Goal: Navigation & Orientation: Understand site structure

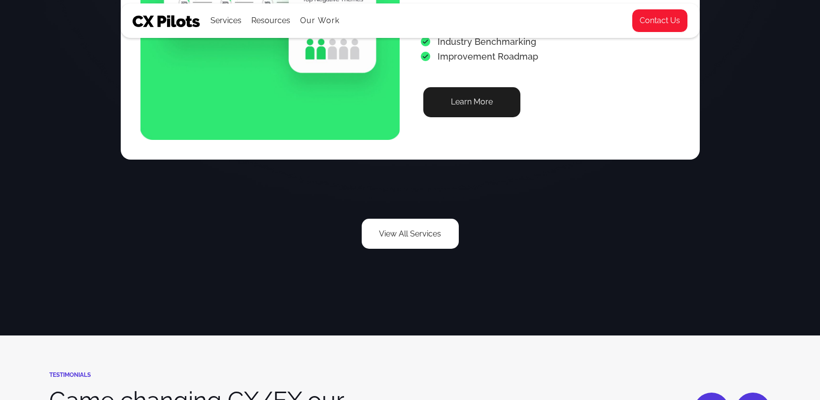
scroll to position [1857, 0]
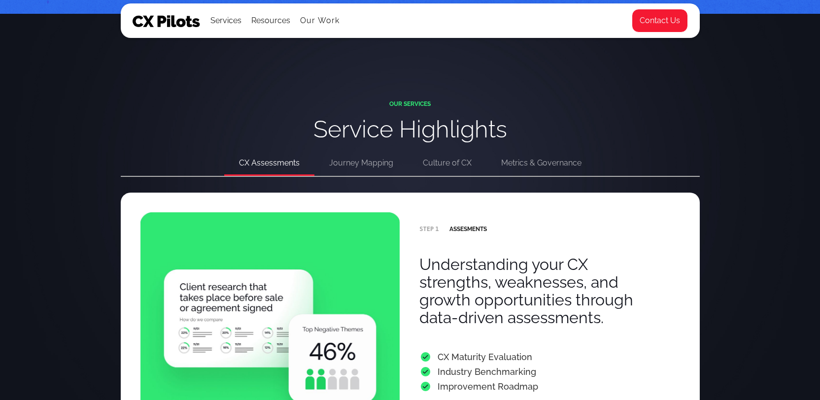
click at [353, 158] on div "Journey Mapping" at bounding box center [361, 163] width 64 height 14
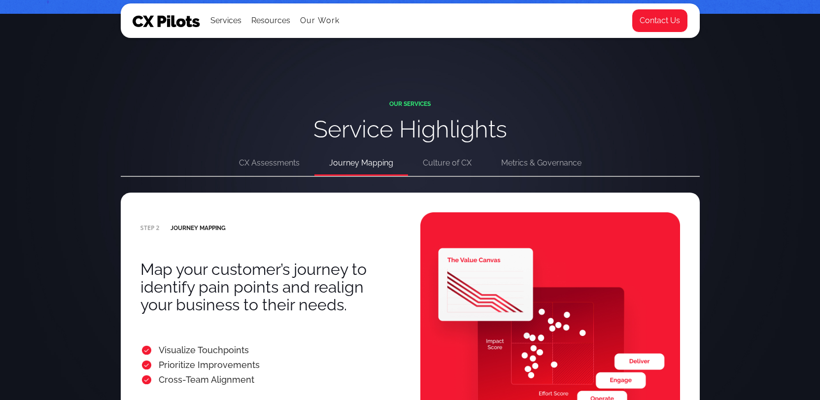
click at [456, 165] on div "Culture of CX" at bounding box center [447, 163] width 49 height 14
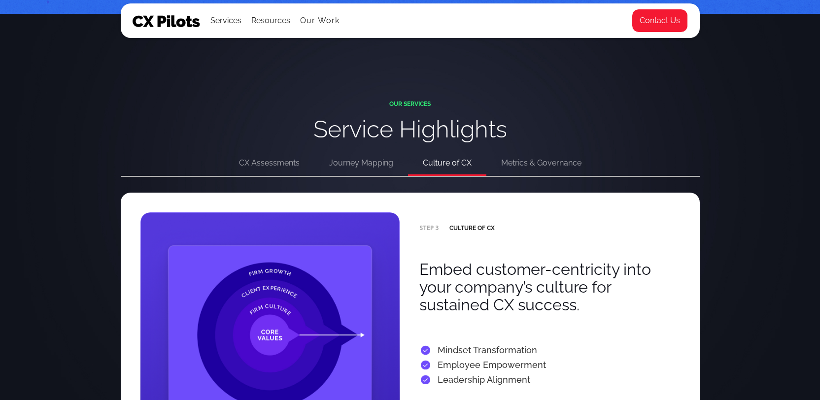
click at [535, 167] on div "Metrics & Governance" at bounding box center [541, 163] width 80 height 14
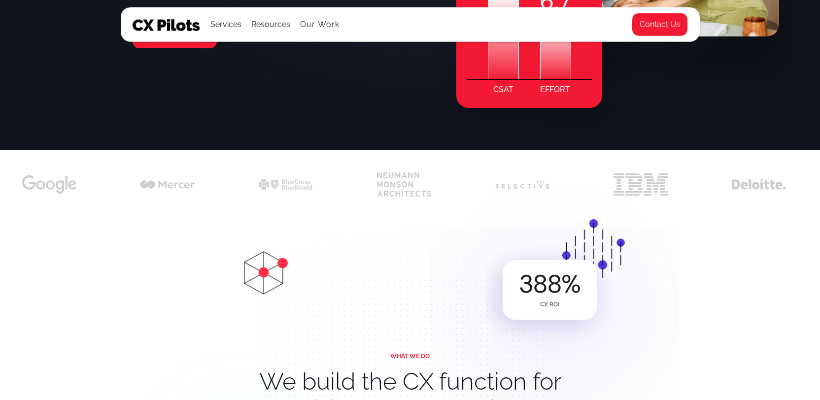
scroll to position [0, 0]
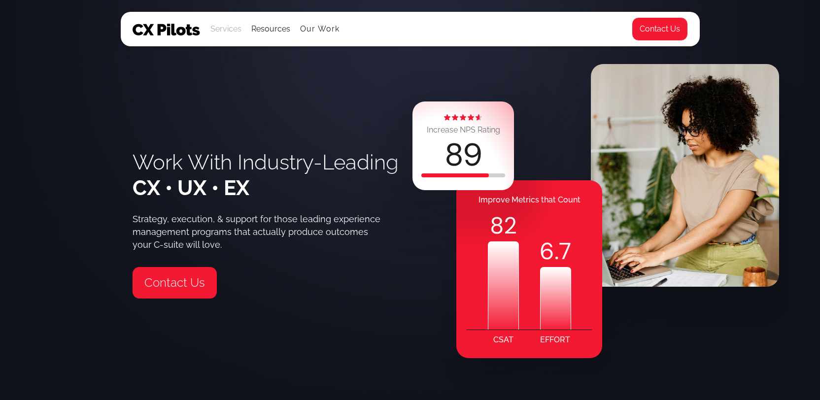
click at [235, 27] on div "Services" at bounding box center [225, 29] width 31 height 14
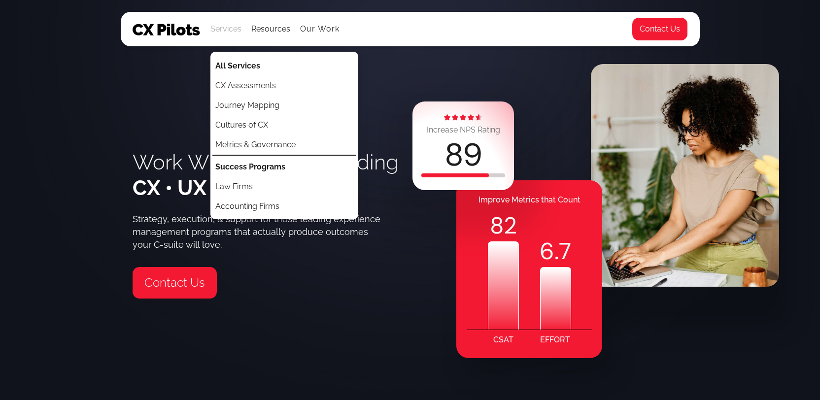
click at [237, 27] on div "Services" at bounding box center [225, 29] width 31 height 14
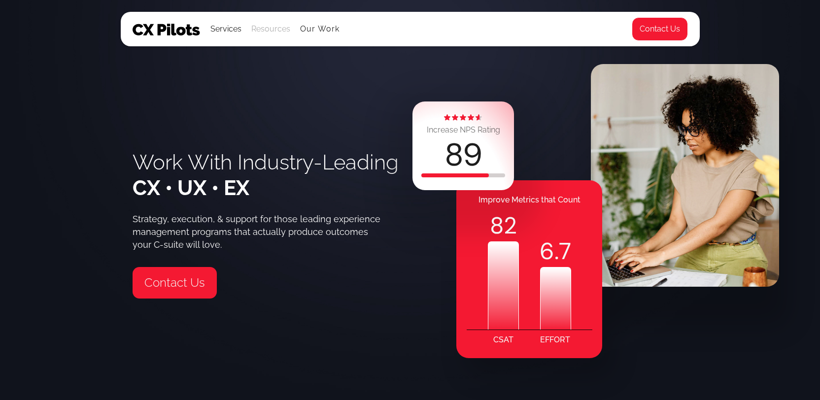
click at [276, 27] on div "Resources" at bounding box center [270, 29] width 39 height 14
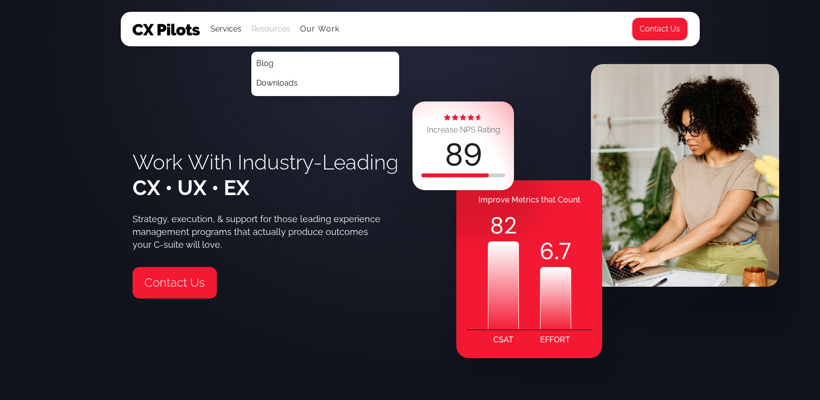
click at [278, 29] on div "Resources" at bounding box center [270, 29] width 39 height 14
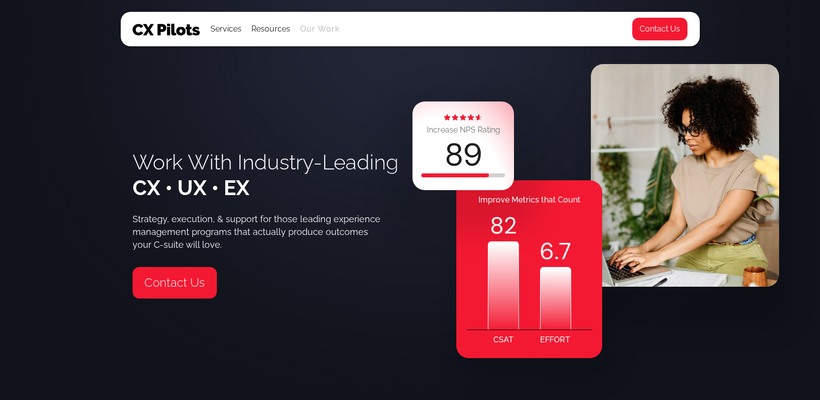
click at [320, 29] on link "Our Work" at bounding box center [320, 29] width 40 height 9
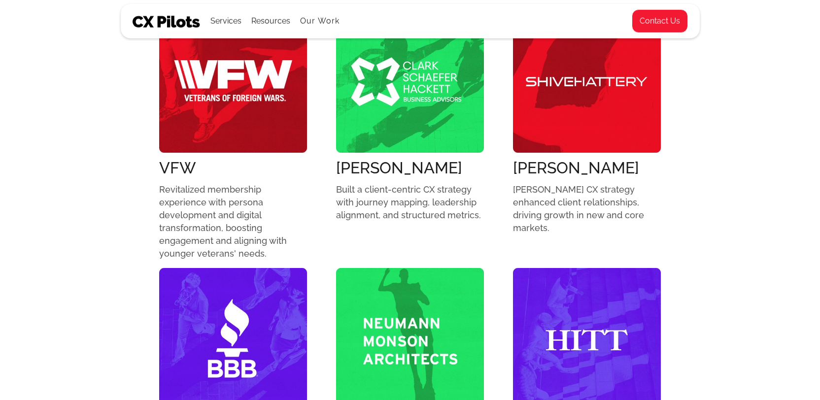
scroll to position [352, 0]
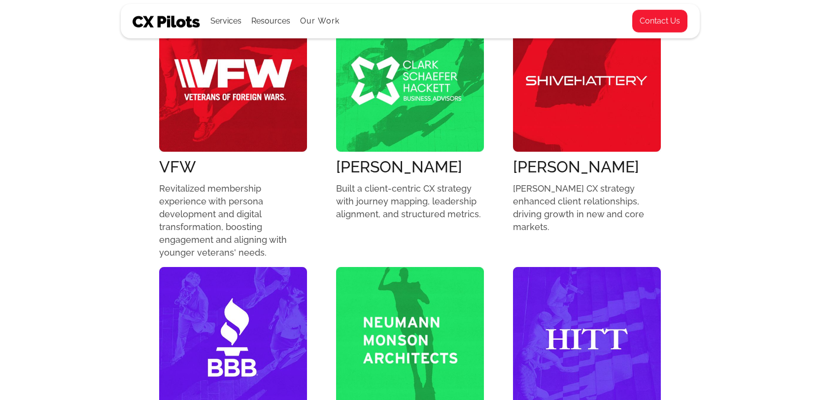
click at [163, 20] on img at bounding box center [167, 22] width 68 height 12
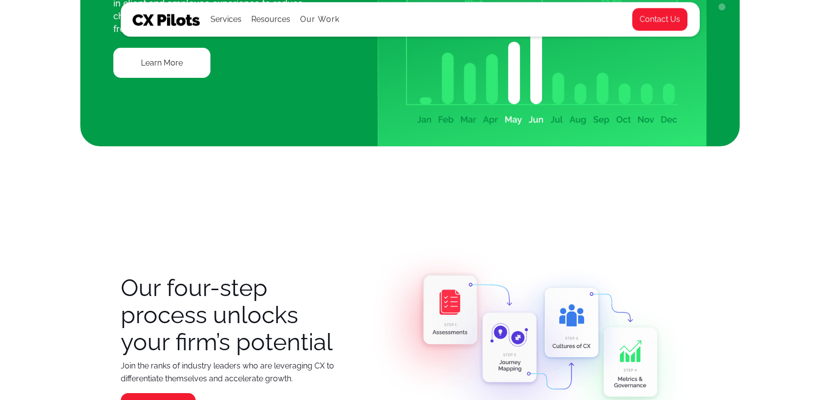
scroll to position [1094, 0]
